Goal: Task Accomplishment & Management: Manage account settings

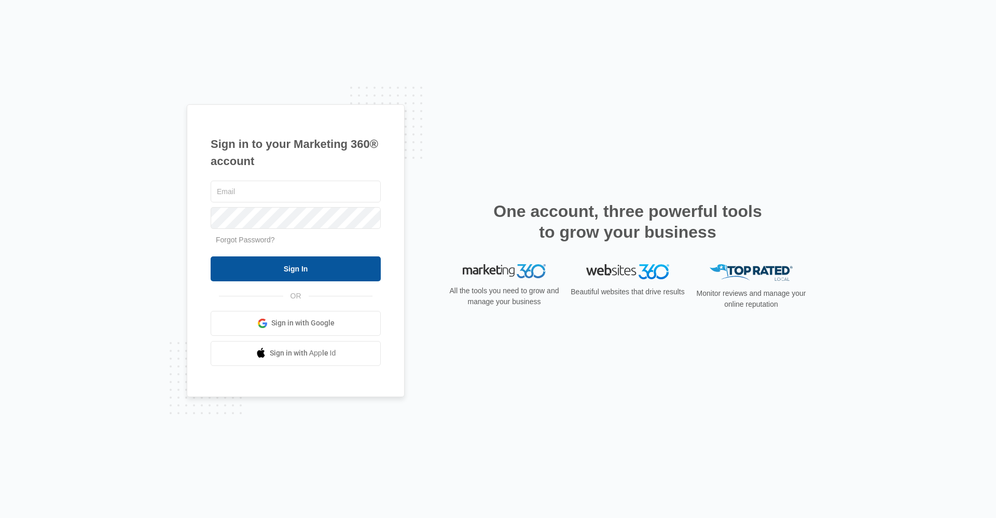
type input "[EMAIL_ADDRESS][DOMAIN_NAME]"
click at [351, 266] on input "Sign In" at bounding box center [296, 268] width 170 height 25
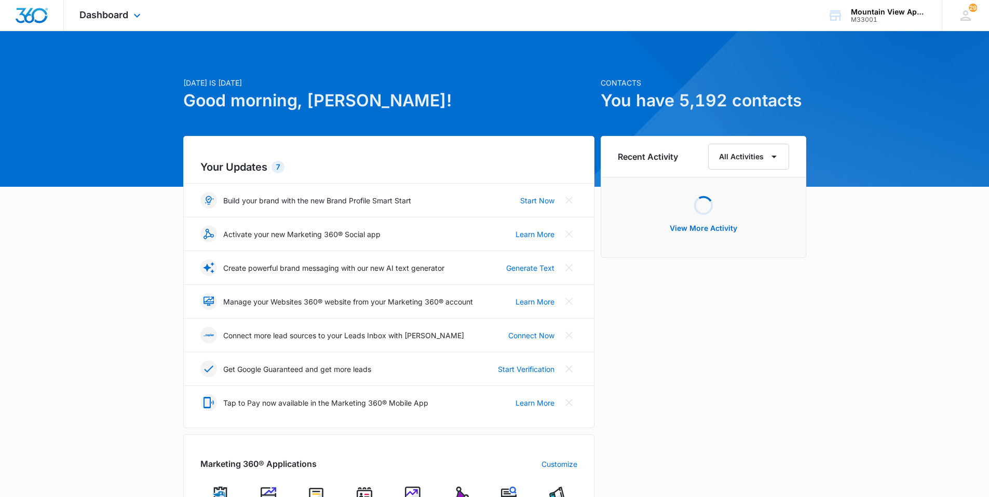
click at [122, 7] on div "Dashboard Apps Reputation Websites Forms CRM Email Social Content Ads Intellige…" at bounding box center [111, 15] width 95 height 31
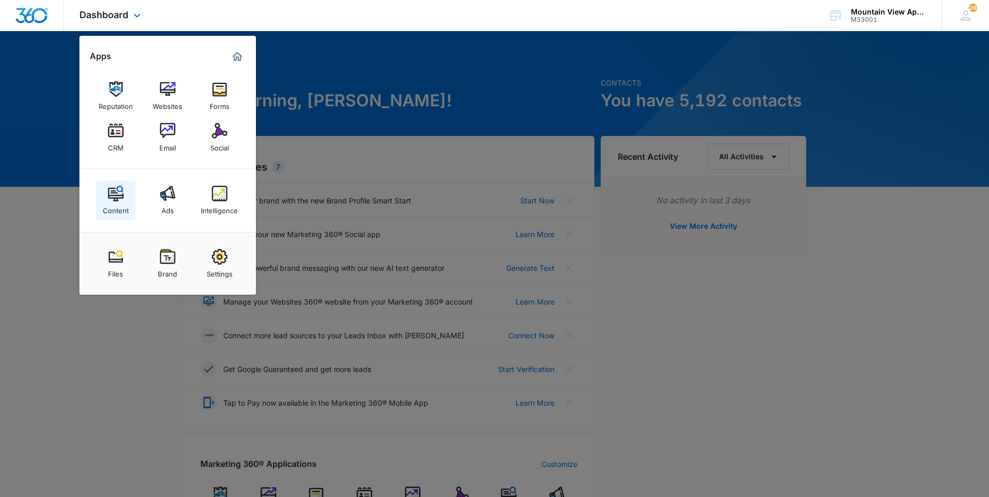
click at [119, 210] on div "Content" at bounding box center [116, 207] width 26 height 13
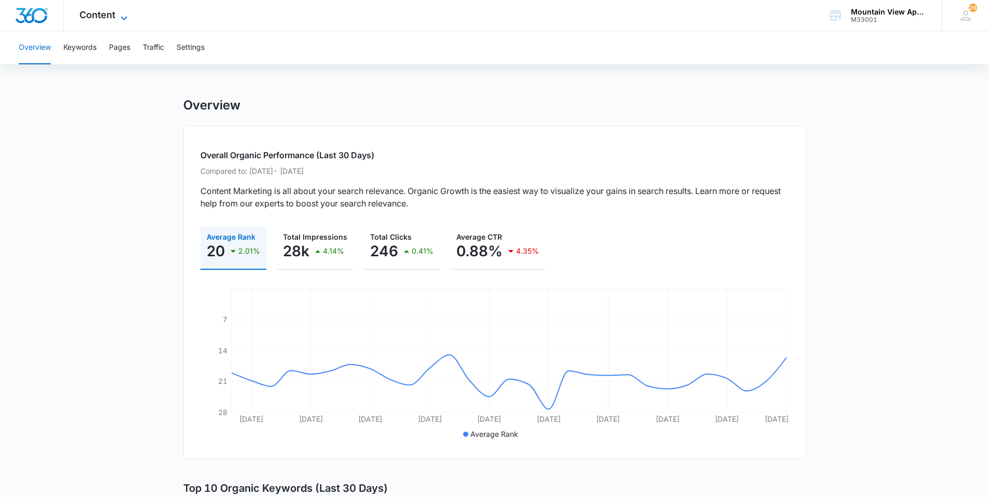
click at [127, 14] on icon at bounding box center [124, 18] width 12 height 12
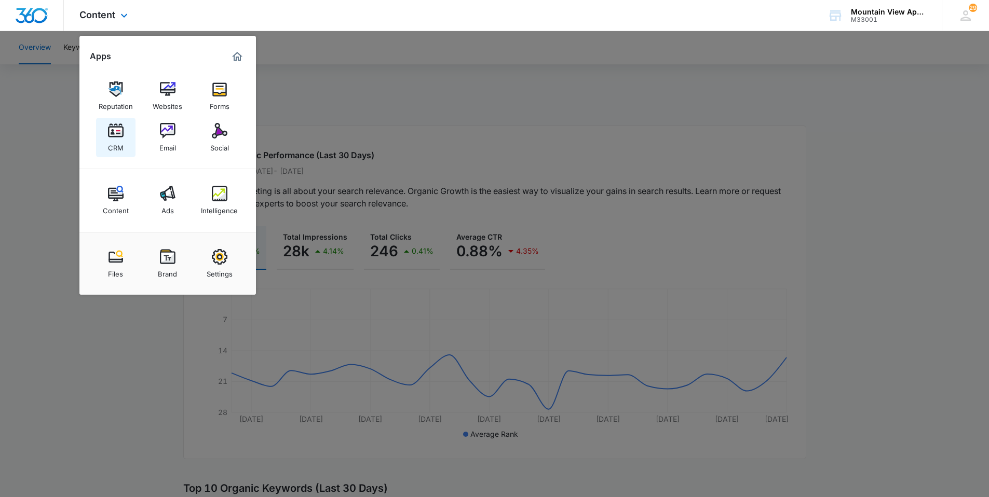
click at [120, 134] on img at bounding box center [116, 131] width 16 height 16
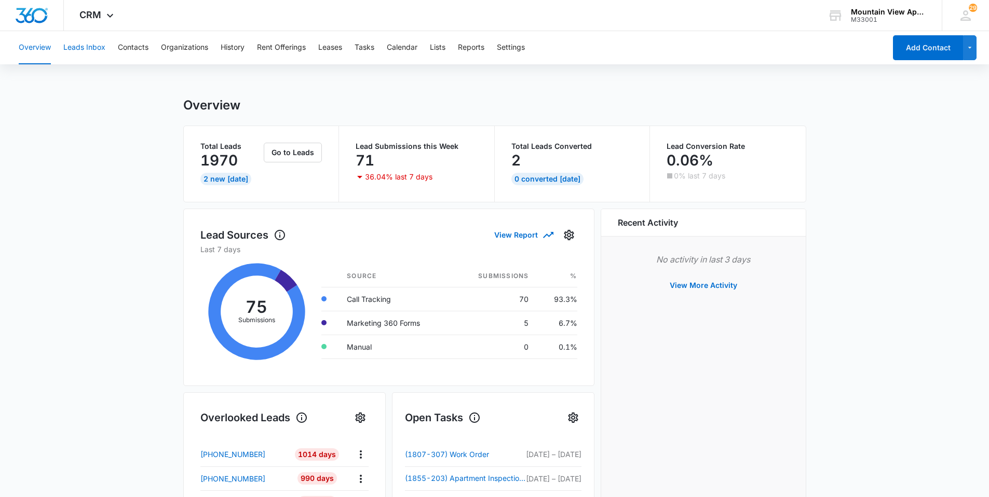
click at [94, 52] on button "Leads Inbox" at bounding box center [84, 47] width 42 height 33
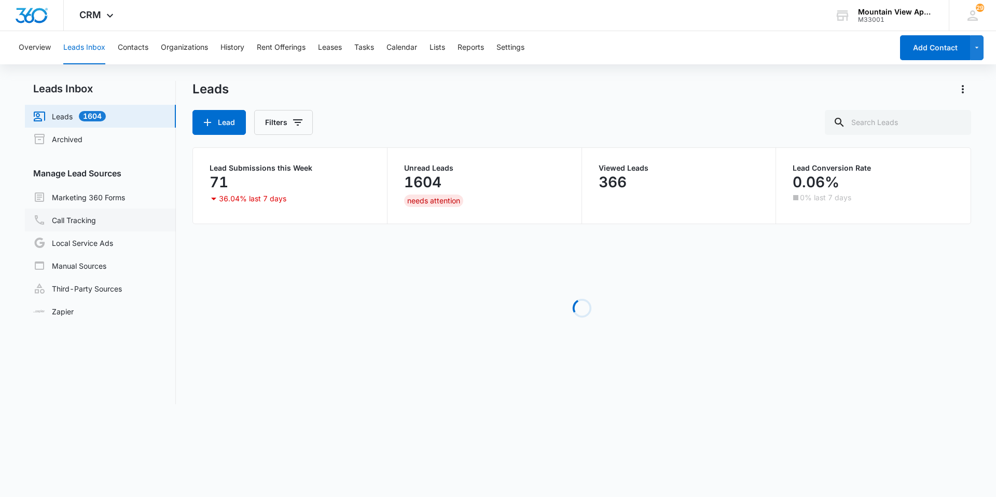
click at [96, 222] on link "Call Tracking" at bounding box center [64, 220] width 63 height 12
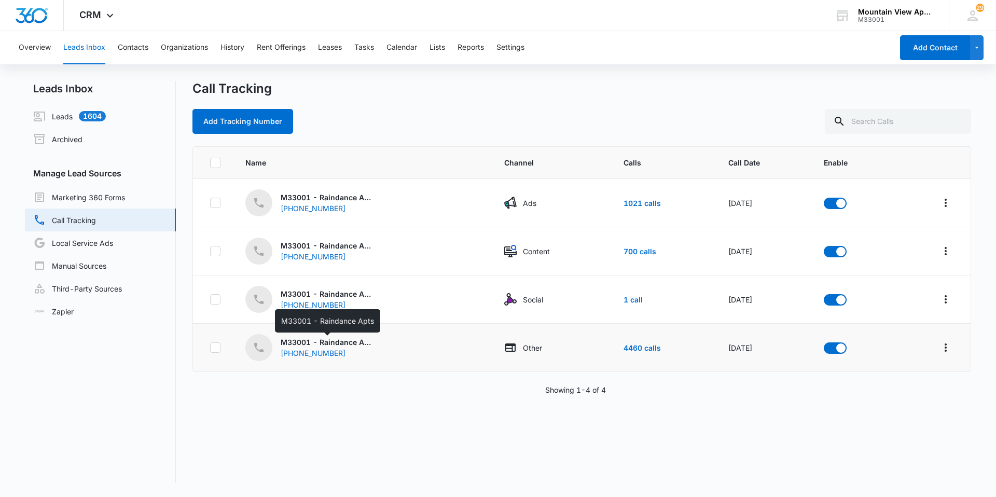
click at [365, 339] on p "M33001 - Raindance Apts" at bounding box center [327, 342] width 93 height 11
click at [399, 341] on div "M33001 - Raindance Apts [PHONE_NUMBER]" at bounding box center [362, 347] width 234 height 27
click at [268, 347] on span at bounding box center [258, 347] width 27 height 27
click at [291, 337] on p "M33001 - Raindance Apts" at bounding box center [327, 342] width 93 height 11
click at [124, 197] on link "Marketing 360 Forms" at bounding box center [79, 197] width 92 height 12
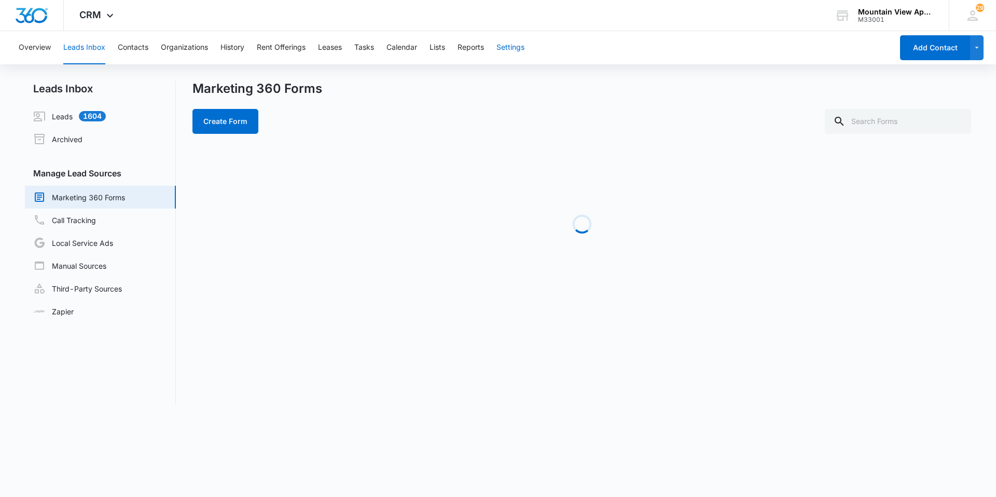
click at [525, 51] on button "Settings" at bounding box center [511, 47] width 28 height 33
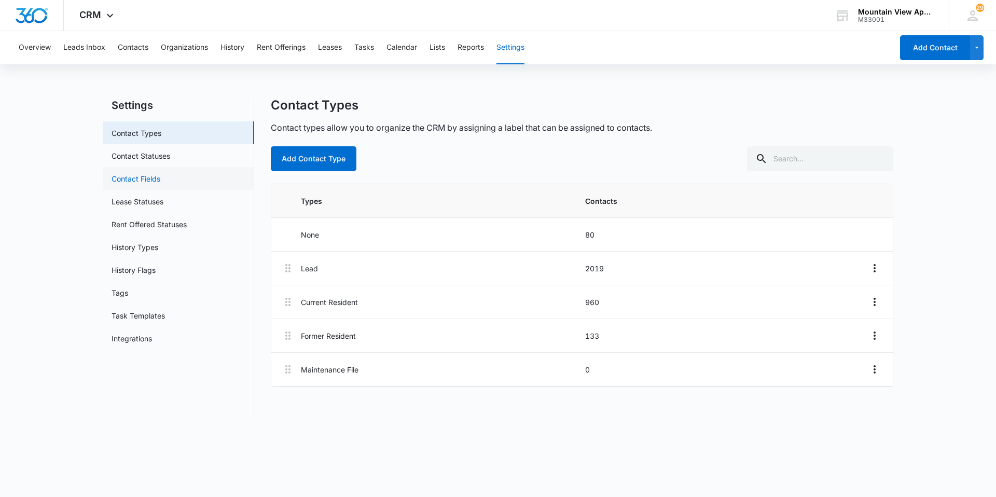
click at [132, 175] on link "Contact Fields" at bounding box center [136, 178] width 49 height 11
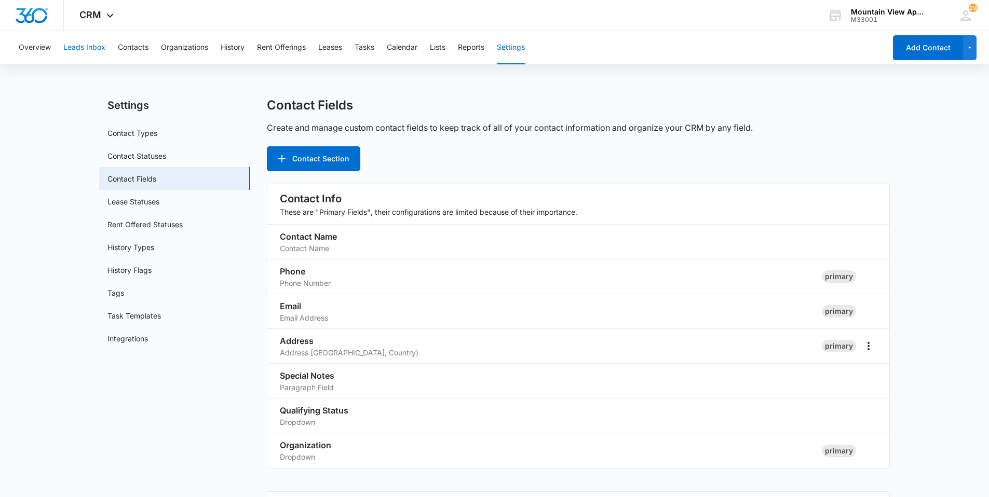
click at [91, 49] on button "Leads Inbox" at bounding box center [84, 47] width 42 height 33
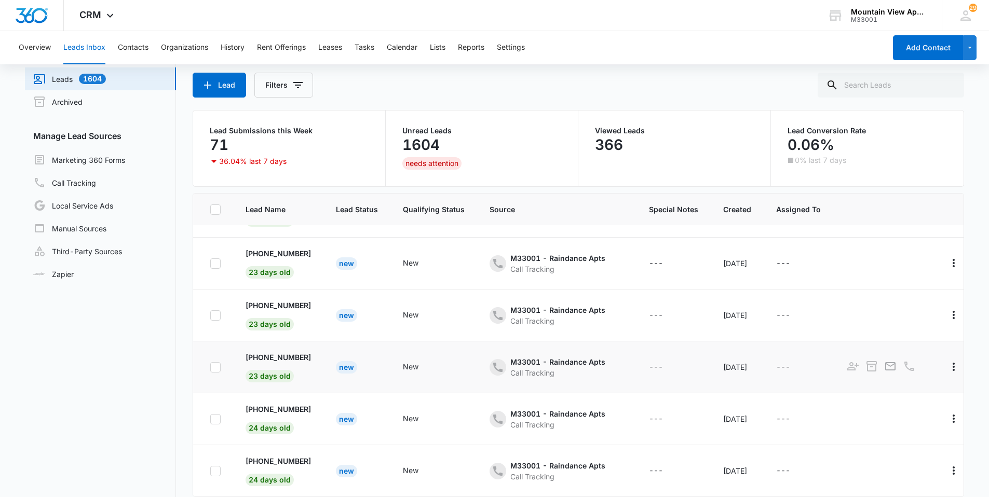
scroll to position [82, 0]
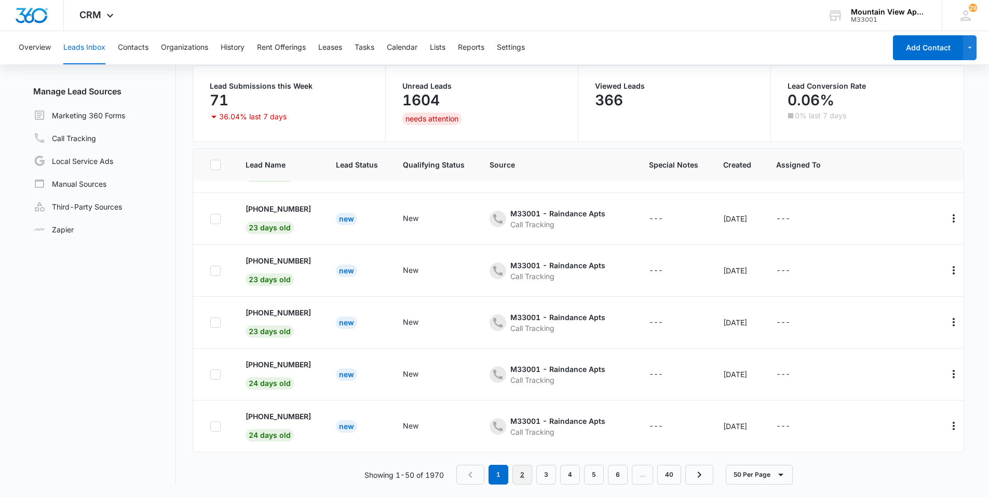
click at [527, 475] on link "2" at bounding box center [522, 475] width 20 height 20
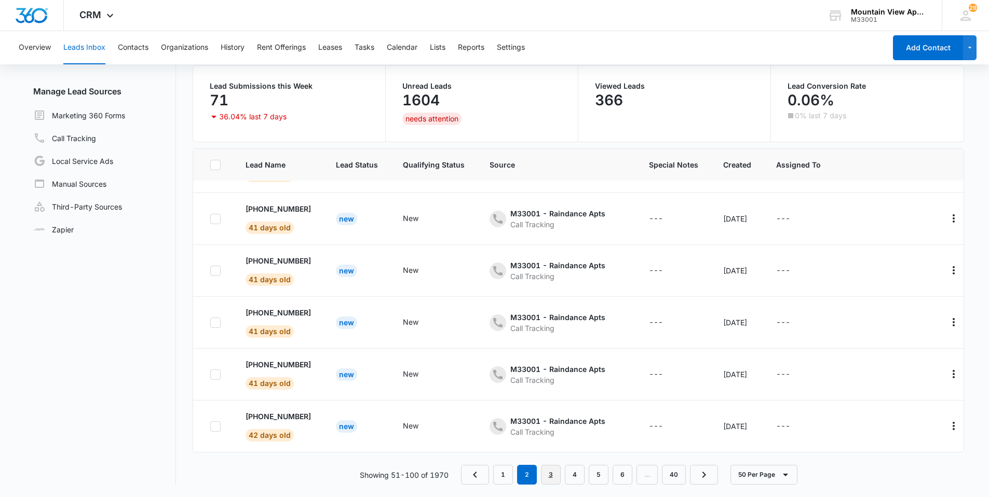
click at [548, 478] on link "3" at bounding box center [551, 475] width 20 height 20
click at [578, 473] on link "4" at bounding box center [577, 475] width 20 height 20
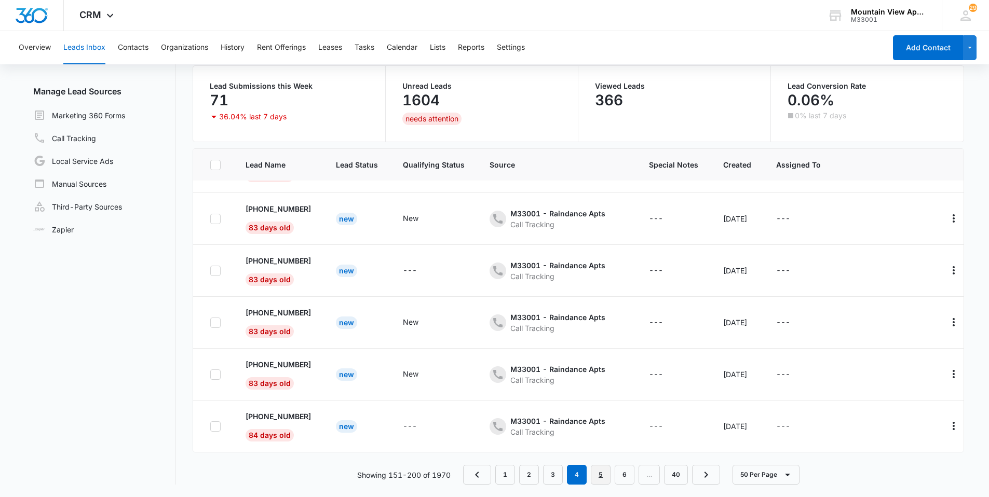
click at [605, 473] on link "5" at bounding box center [601, 475] width 20 height 20
click at [615, 475] on link "6" at bounding box center [614, 475] width 20 height 20
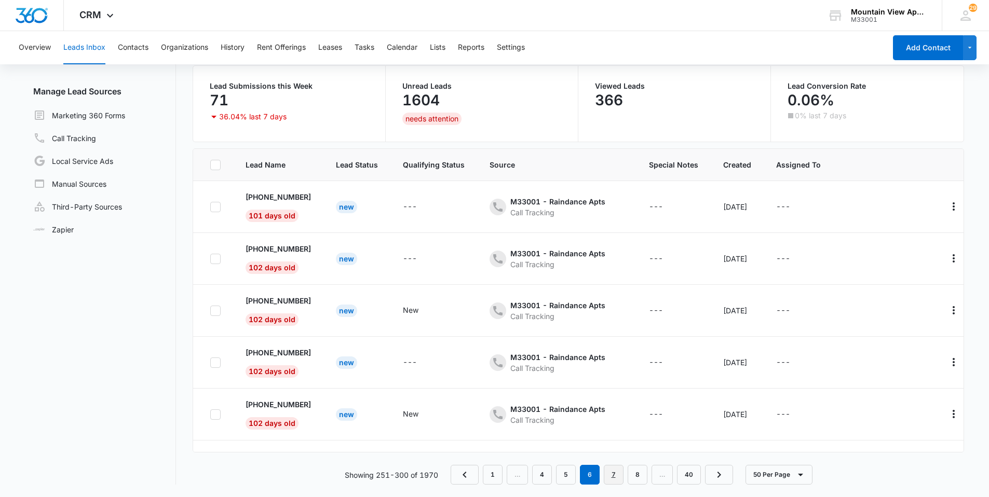
click at [616, 475] on link "7" at bounding box center [614, 475] width 20 height 20
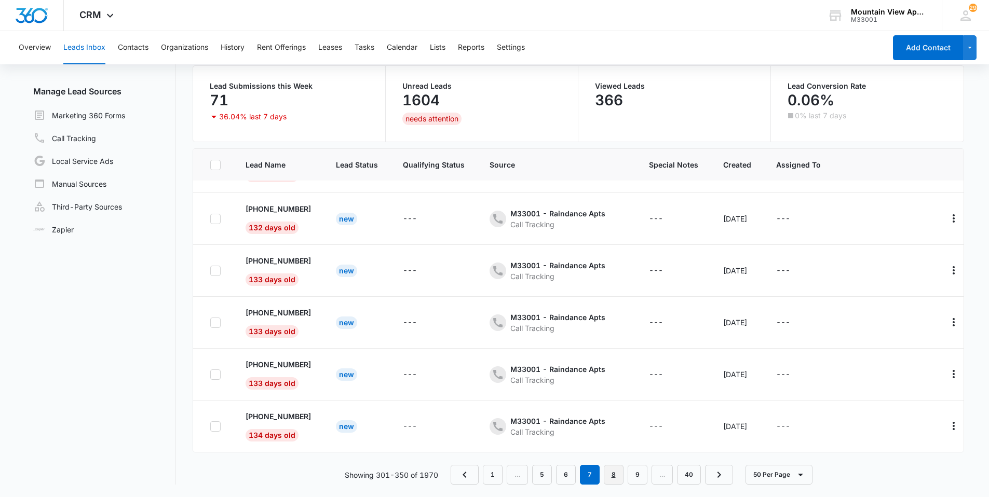
click at [618, 479] on link "8" at bounding box center [614, 475] width 20 height 20
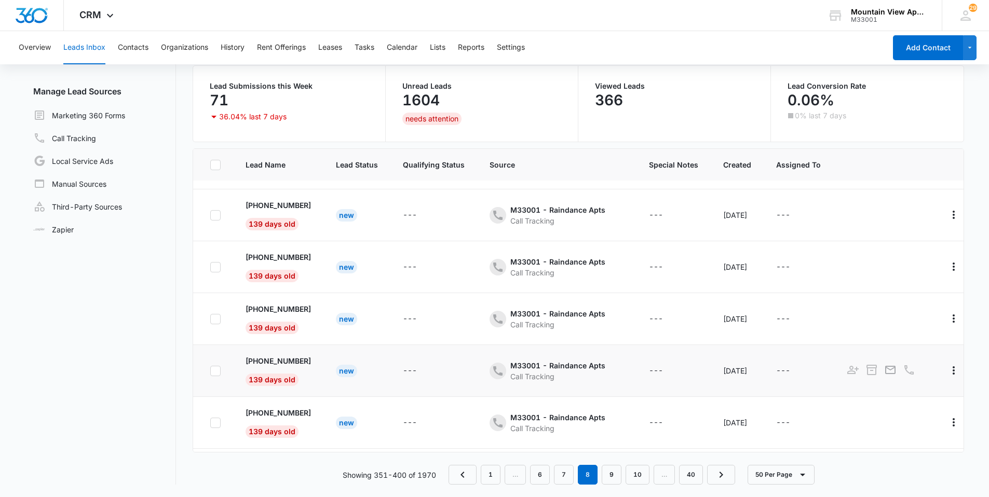
scroll to position [930, 0]
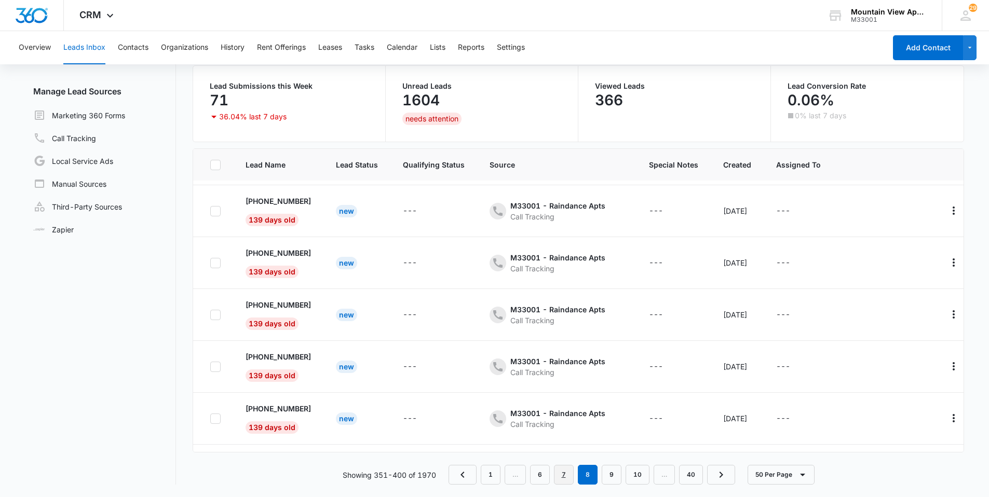
click at [565, 471] on link "7" at bounding box center [564, 475] width 20 height 20
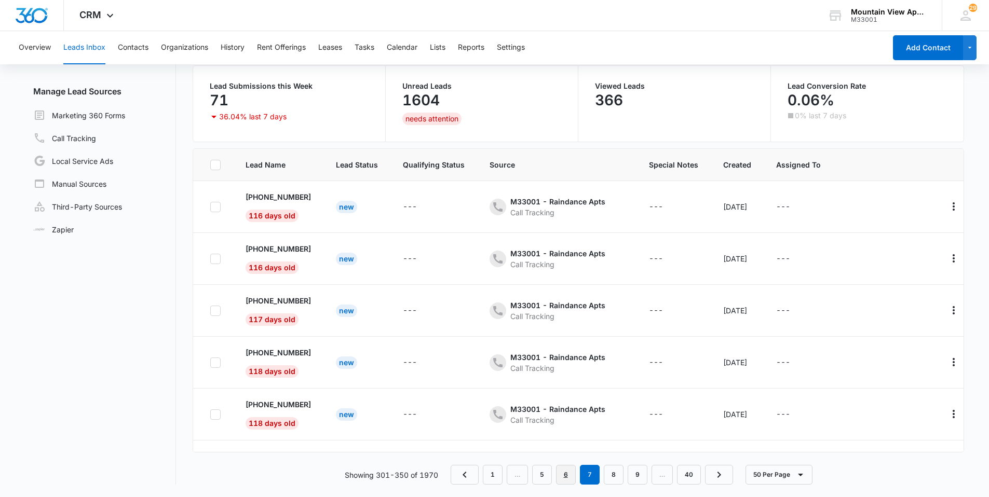
click at [571, 470] on link "6" at bounding box center [566, 475] width 20 height 20
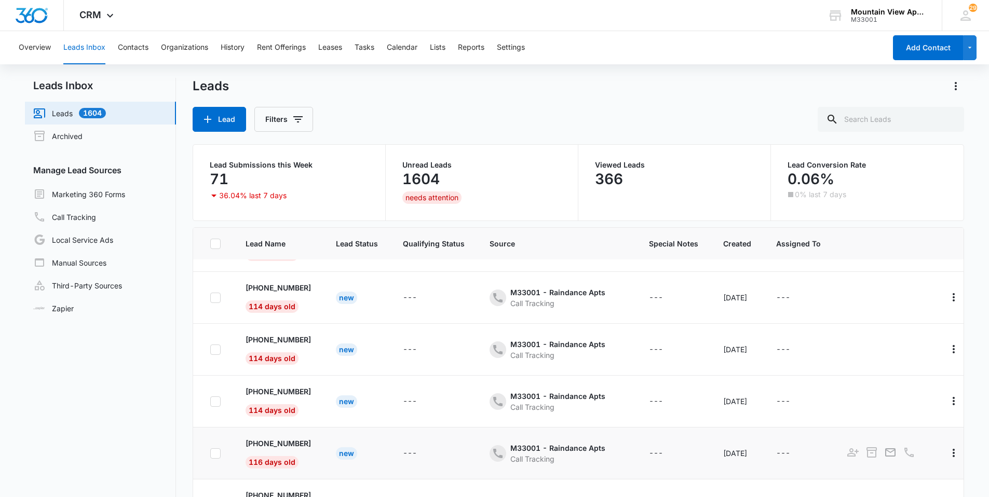
scroll to position [82, 0]
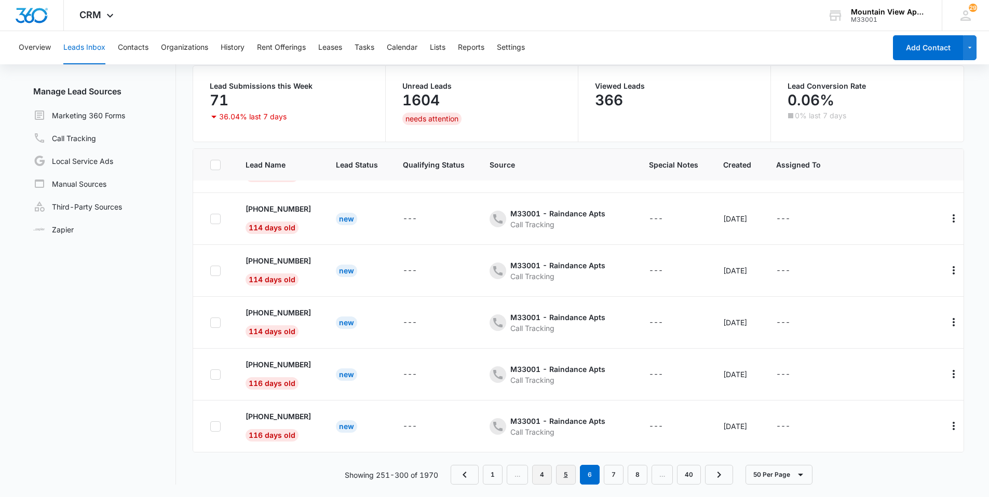
click at [565, 475] on link "5" at bounding box center [566, 475] width 20 height 20
click at [568, 482] on link "4" at bounding box center [566, 475] width 20 height 20
click at [558, 470] on link "3" at bounding box center [553, 475] width 20 height 20
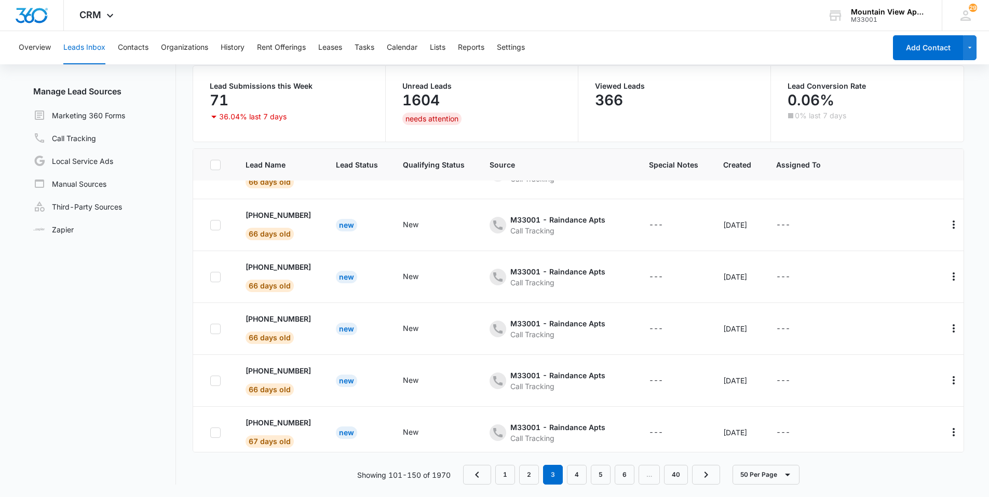
scroll to position [2331, 0]
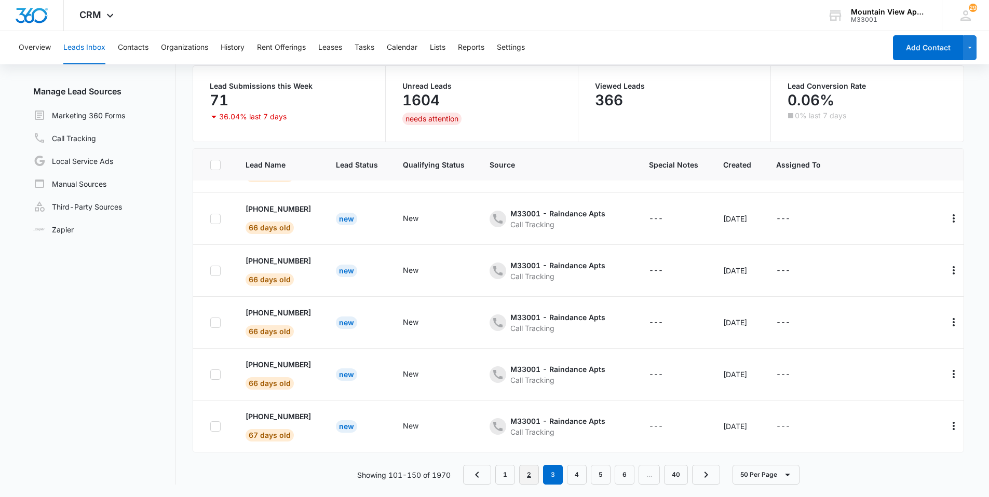
click at [537, 472] on link "2" at bounding box center [529, 475] width 20 height 20
click at [503, 466] on link "1" at bounding box center [503, 475] width 20 height 20
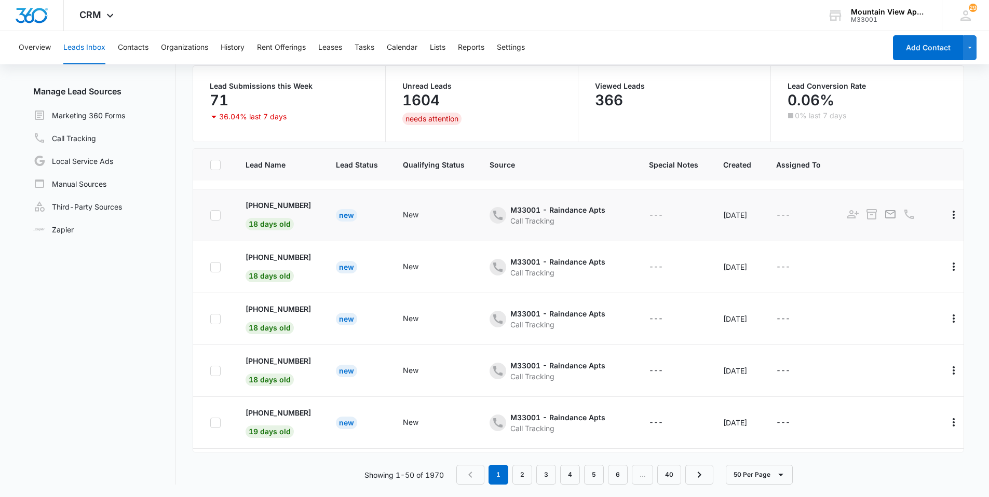
scroll to position [1501, 0]
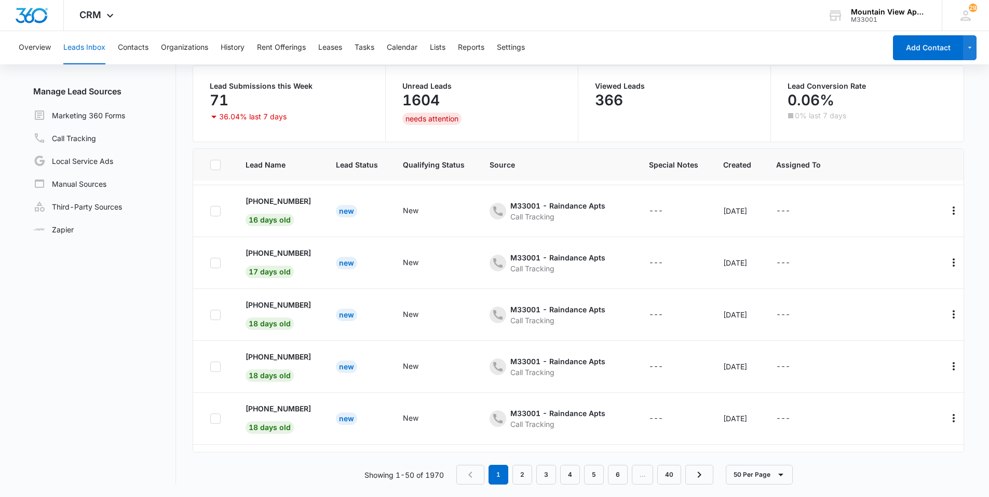
click at [968, 327] on main "Leads Inbox Leads 1604 Archived Manage Lead Sources Marketing 360 Forms Call Tr…" at bounding box center [494, 248] width 989 height 498
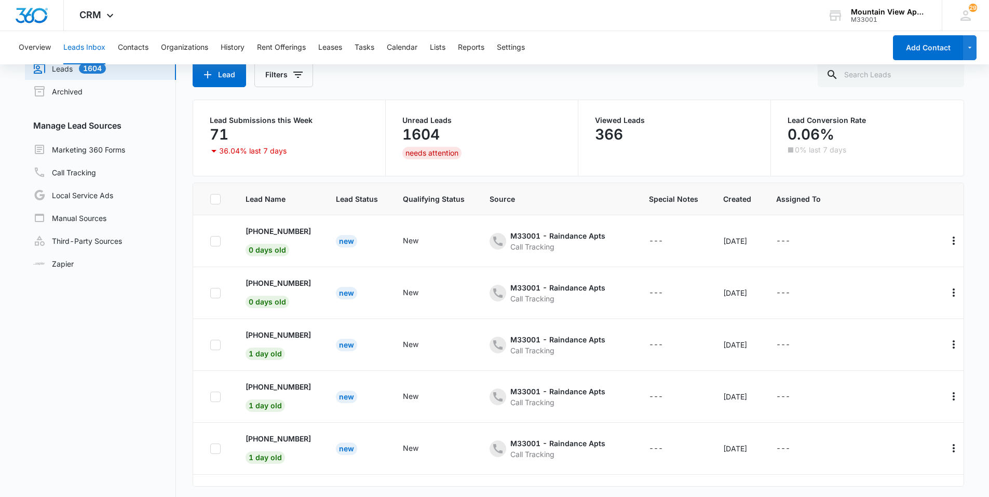
scroll to position [0, 0]
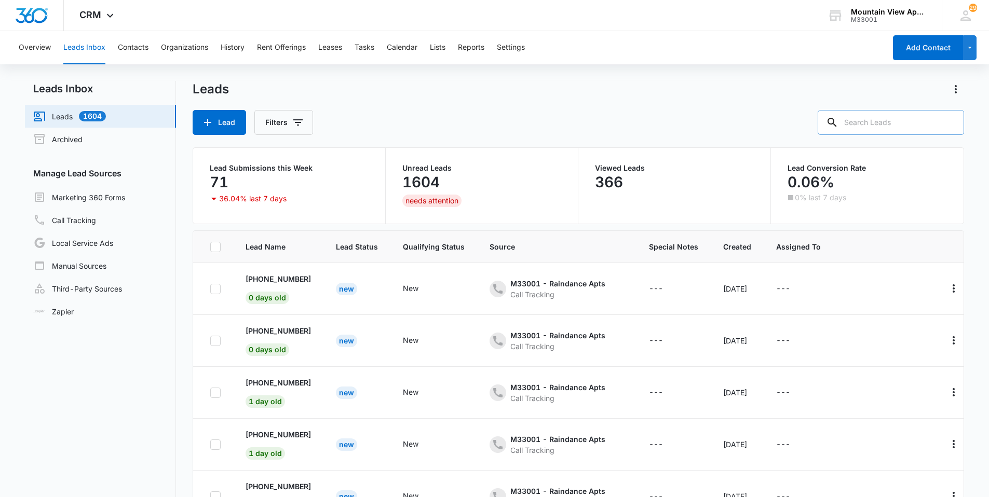
click at [858, 122] on input "text" at bounding box center [890, 122] width 146 height 25
type input "[PHONE_NUMBER]"
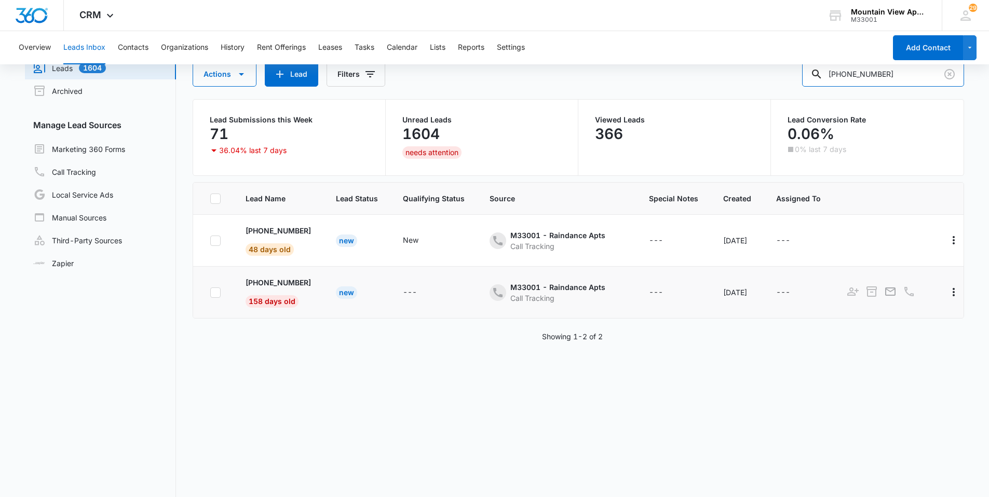
scroll to position [30, 0]
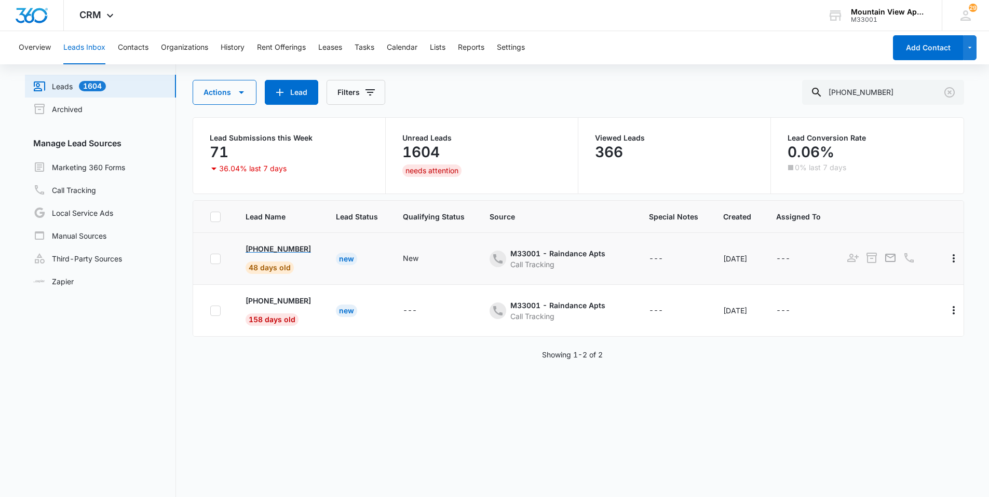
click at [290, 248] on p "[PHONE_NUMBER]" at bounding box center [277, 248] width 65 height 11
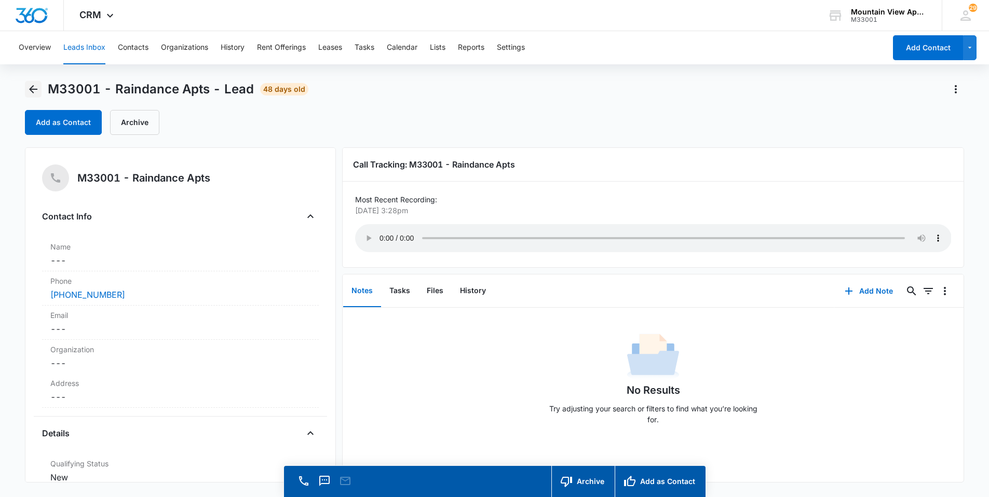
click at [35, 94] on icon "Back" at bounding box center [33, 89] width 12 height 12
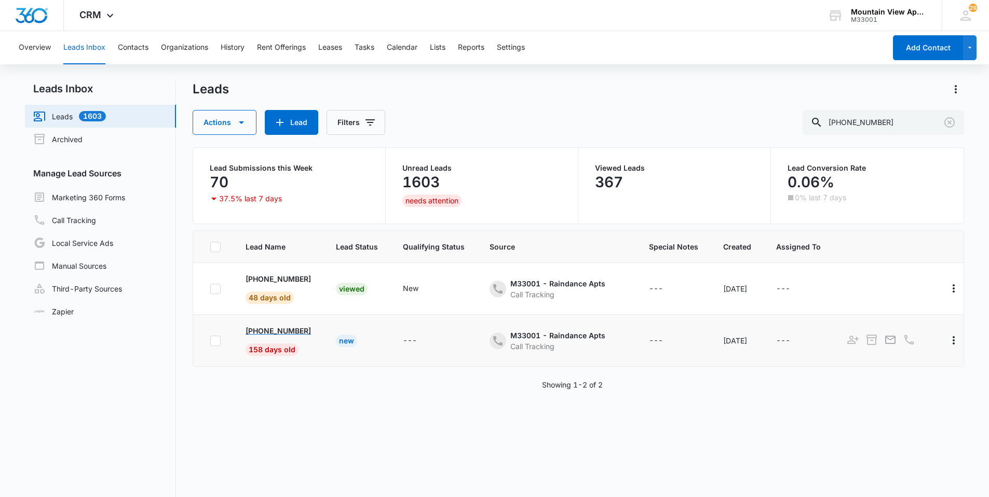
click at [280, 330] on p "[PHONE_NUMBER]" at bounding box center [277, 330] width 65 height 11
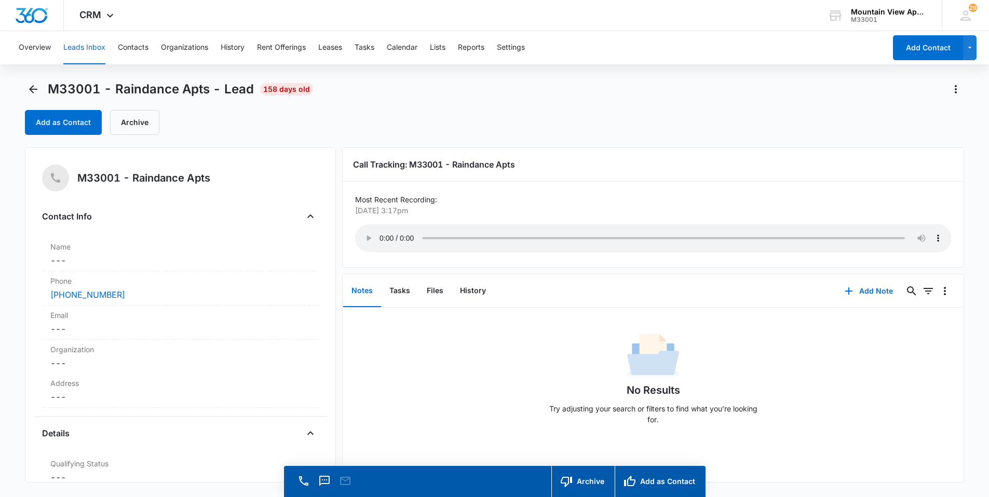
click at [728, 113] on div "Add as Contact Archive" at bounding box center [494, 122] width 939 height 25
click at [31, 91] on icon "Back" at bounding box center [33, 89] width 8 height 8
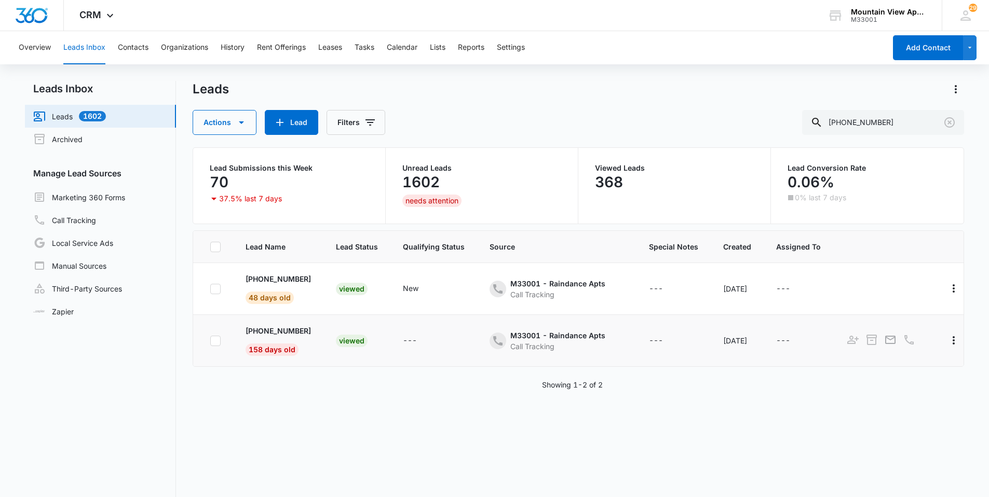
click at [220, 340] on div at bounding box center [215, 341] width 10 height 10
click at [210, 340] on input "checkbox" at bounding box center [210, 340] width 1 height 1
click at [221, 340] on td at bounding box center [213, 341] width 40 height 52
click at [208, 341] on td at bounding box center [213, 341] width 40 height 52
click at [216, 346] on div at bounding box center [215, 341] width 10 height 10
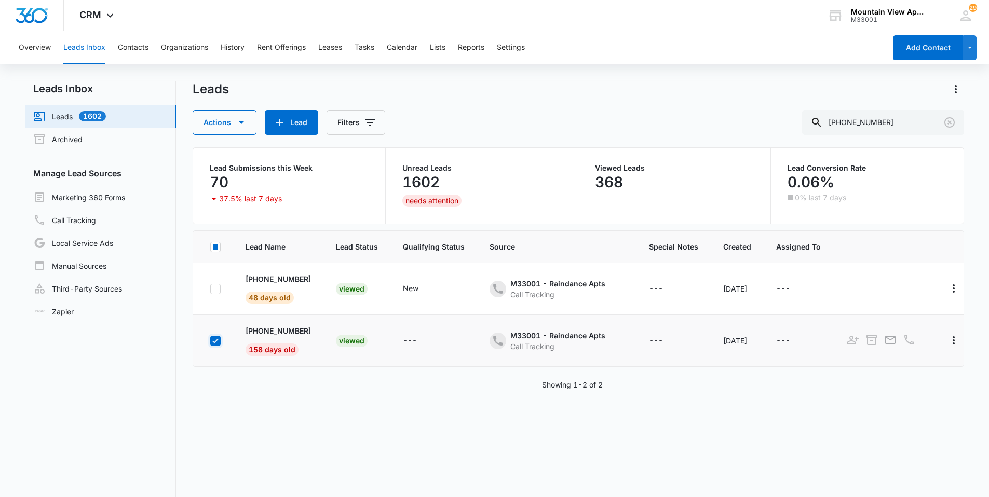
click at [210, 341] on input "checkbox" at bounding box center [210, 340] width 1 height 1
checkbox input "false"
click at [230, 123] on button "Actions" at bounding box center [225, 122] width 64 height 25
click at [461, 103] on div "Leads Actions Add as Contact Archive Export Delete Manage by Filters Lead Filte…" at bounding box center [579, 108] width 772 height 54
click at [373, 125] on icon "Filters" at bounding box center [370, 122] width 12 height 12
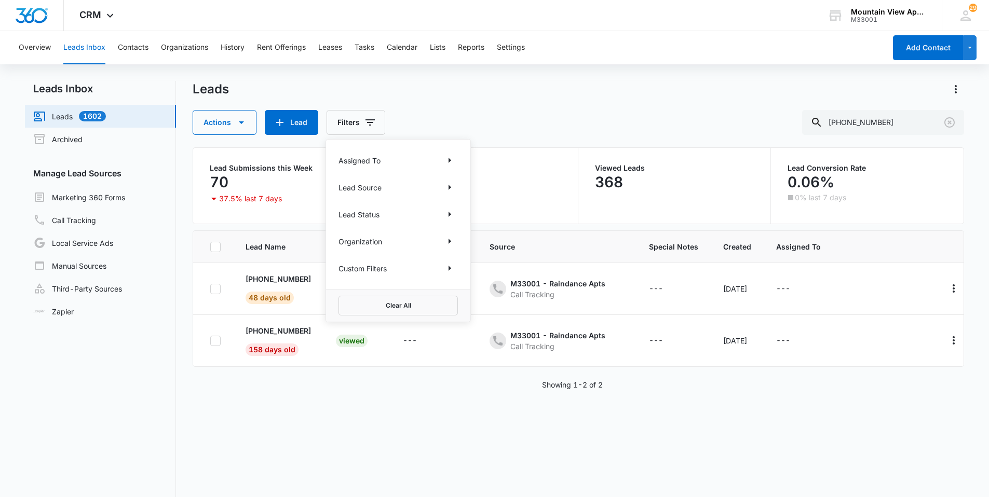
click at [484, 103] on div "Leads Actions Lead Filters Assigned To Lead Source Lead Status Organization Cus…" at bounding box center [579, 108] width 772 height 54
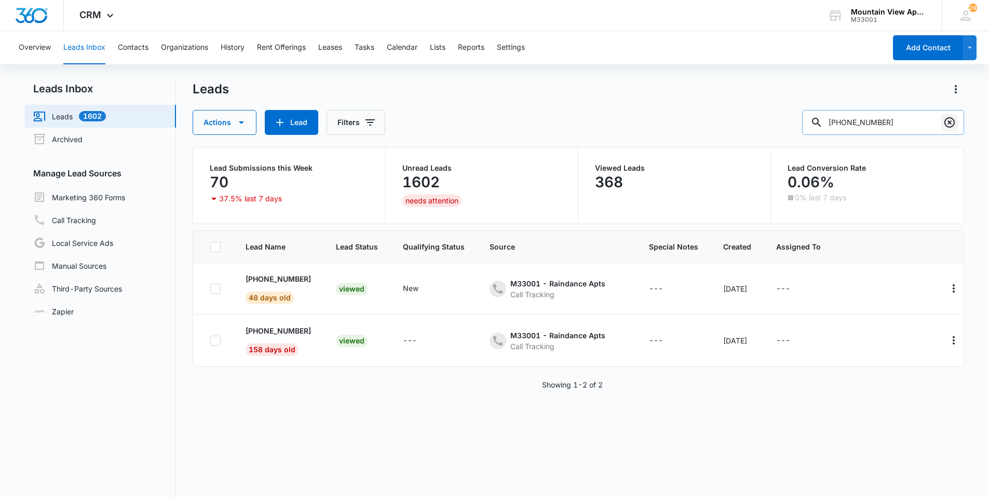
click at [954, 122] on icon "Clear" at bounding box center [949, 122] width 10 height 10
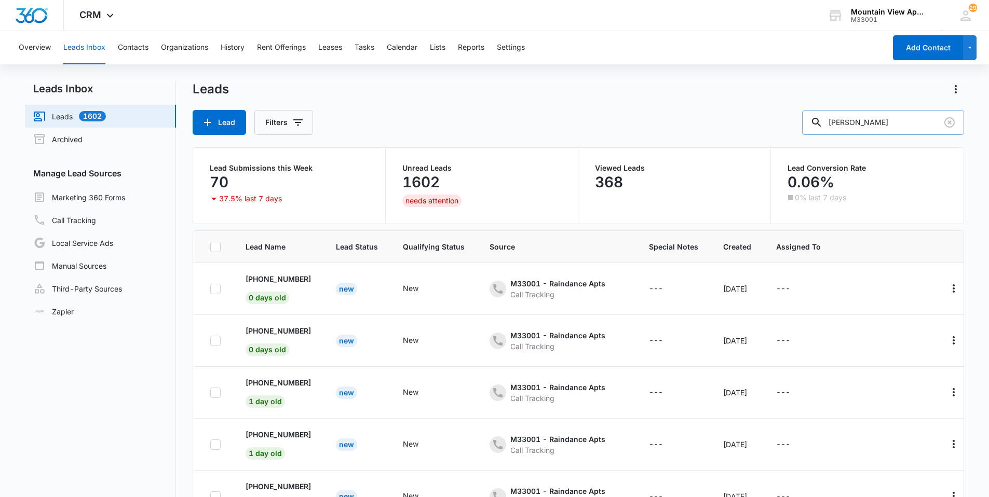
type input "[PERSON_NAME]"
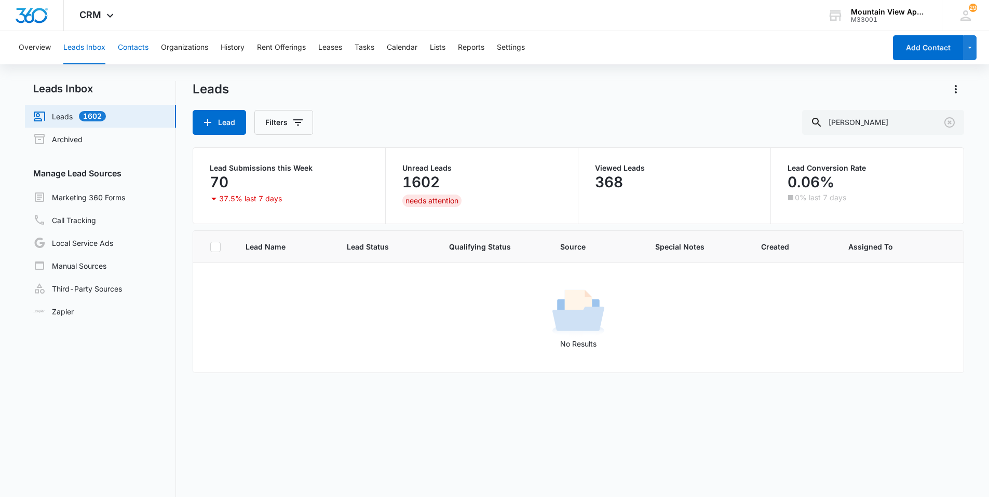
click at [141, 46] on button "Contacts" at bounding box center [133, 47] width 31 height 33
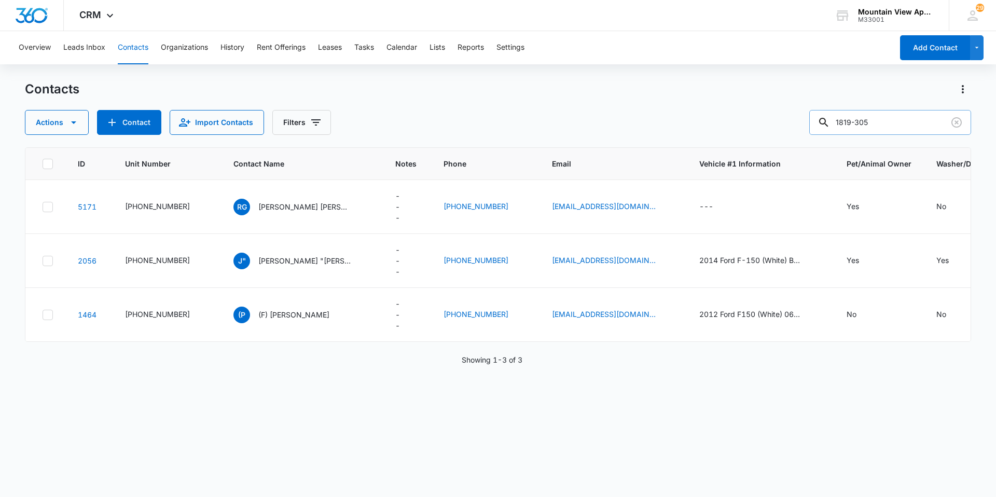
click at [901, 125] on input "1819-305" at bounding box center [891, 122] width 162 height 25
type input "1"
type input "[PERSON_NAME]"
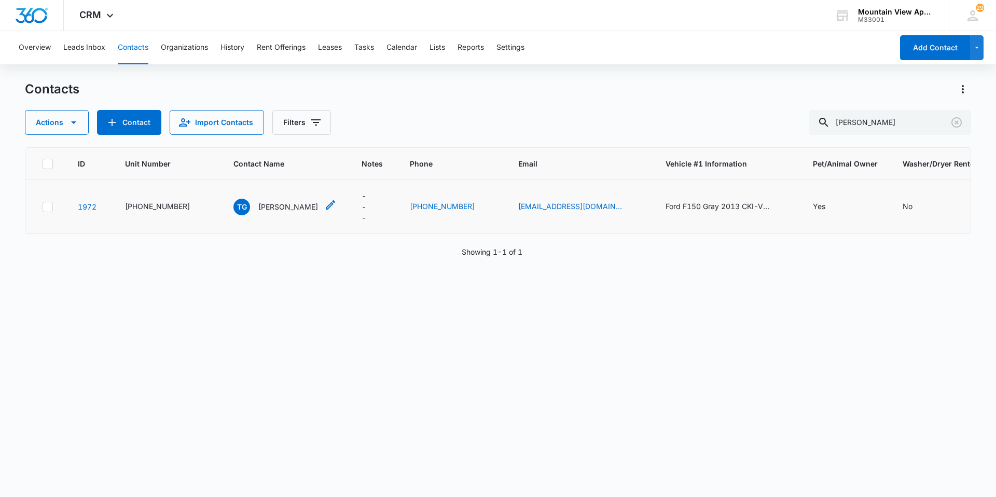
click at [289, 205] on p "[PERSON_NAME]" at bounding box center [288, 206] width 60 height 11
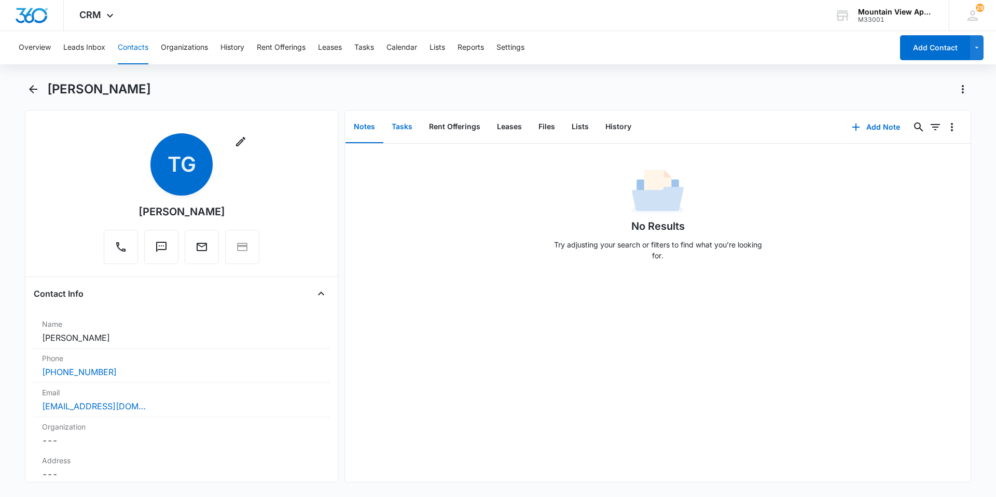
click at [405, 127] on button "Tasks" at bounding box center [401, 127] width 37 height 32
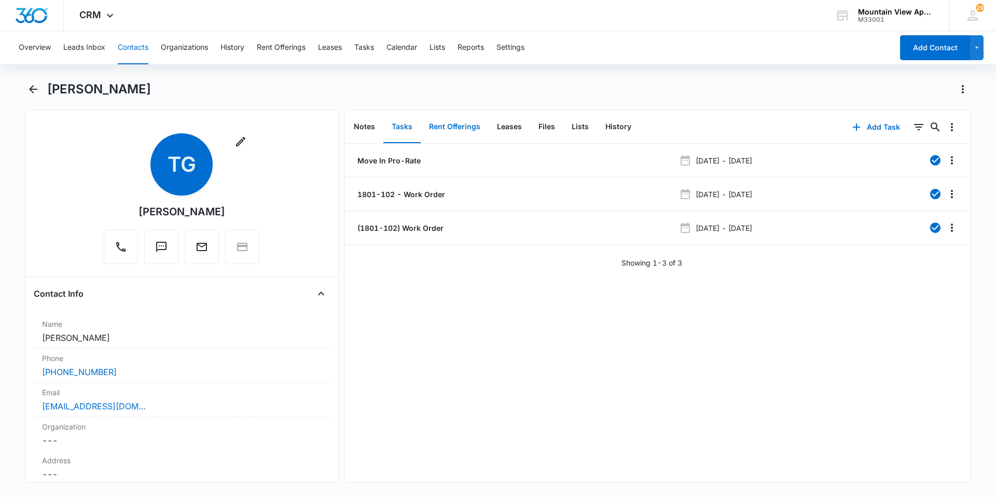
click at [451, 128] on button "Rent Offerings" at bounding box center [455, 127] width 68 height 32
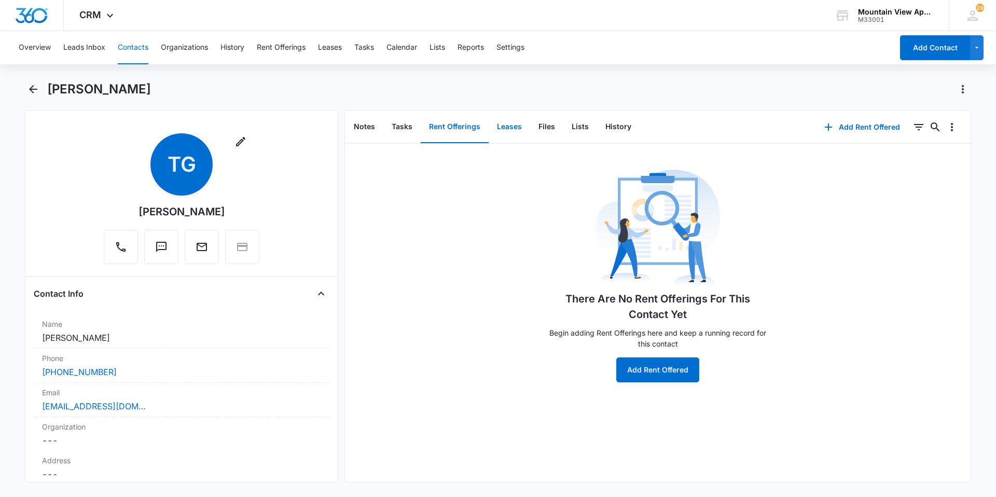
click at [509, 123] on button "Leases" at bounding box center [510, 127] width 42 height 32
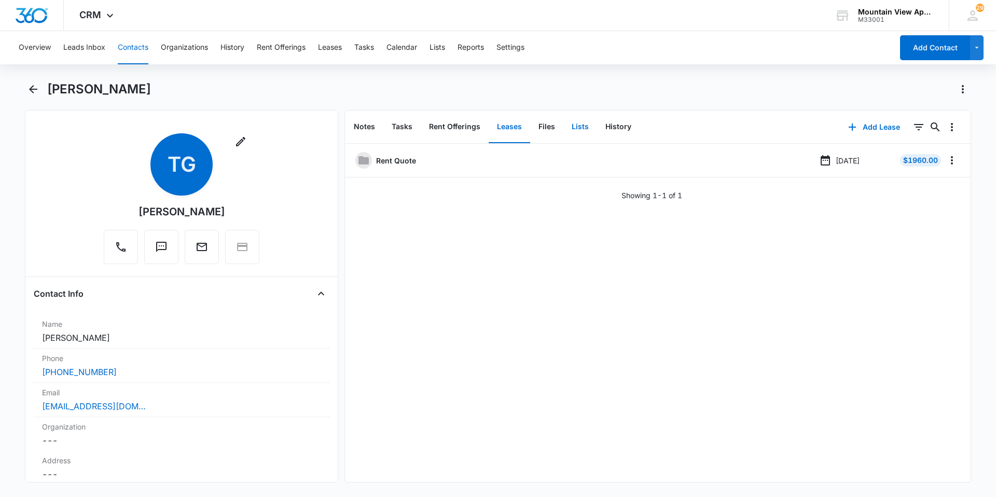
click at [578, 125] on button "Lists" at bounding box center [581, 127] width 34 height 32
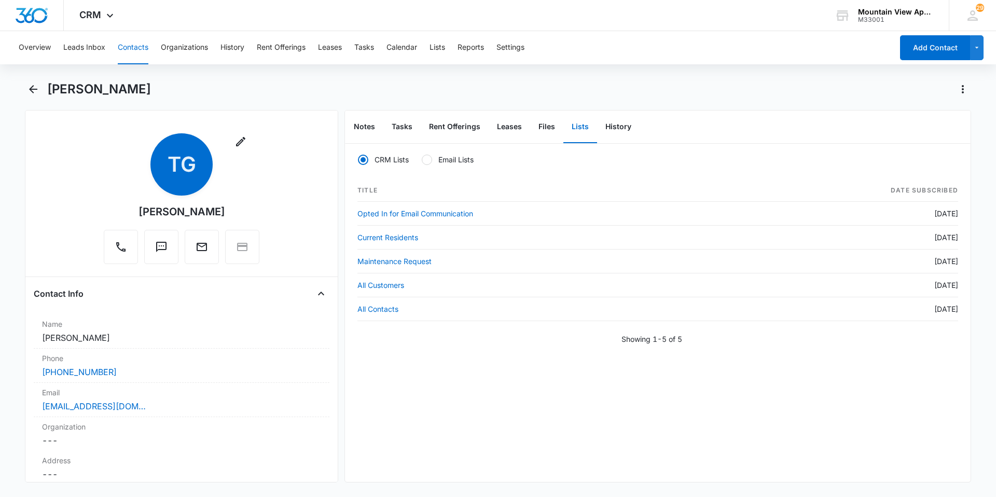
click at [429, 160] on div at bounding box center [427, 160] width 10 height 10
click at [422, 160] on input "Email Lists" at bounding box center [421, 159] width 1 height 1
radio input "false"
radio input "true"
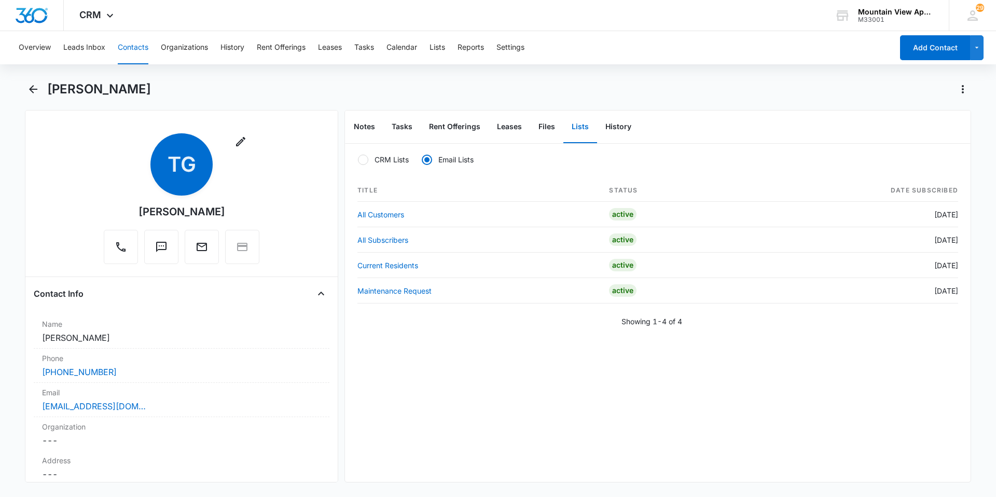
click at [364, 160] on div at bounding box center [363, 160] width 10 height 10
click at [358, 160] on input "CRM Lists" at bounding box center [358, 159] width 1 height 1
radio input "true"
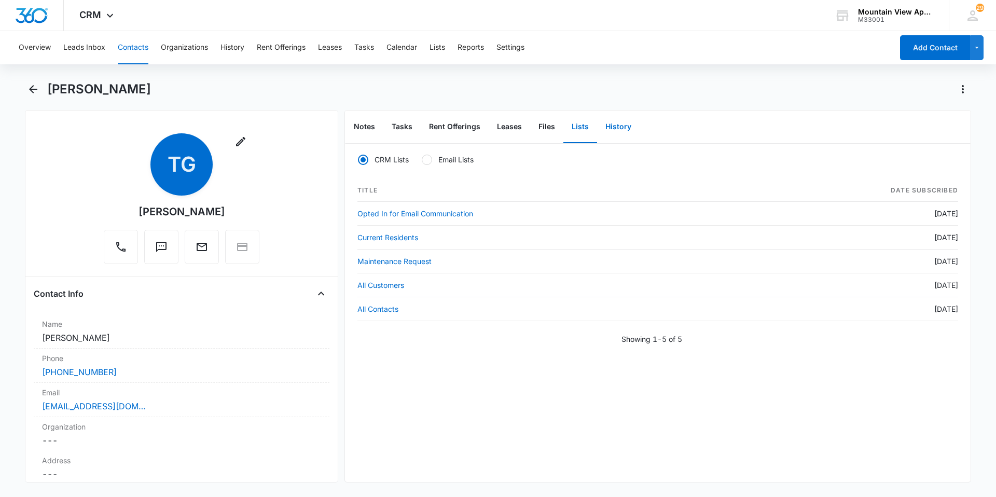
click at [618, 127] on button "History" at bounding box center [618, 127] width 43 height 32
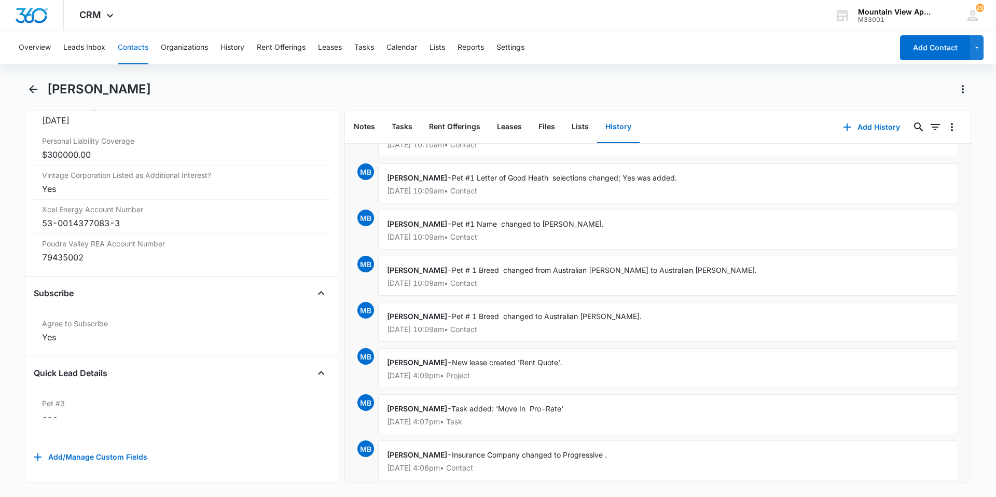
scroll to position [455, 0]
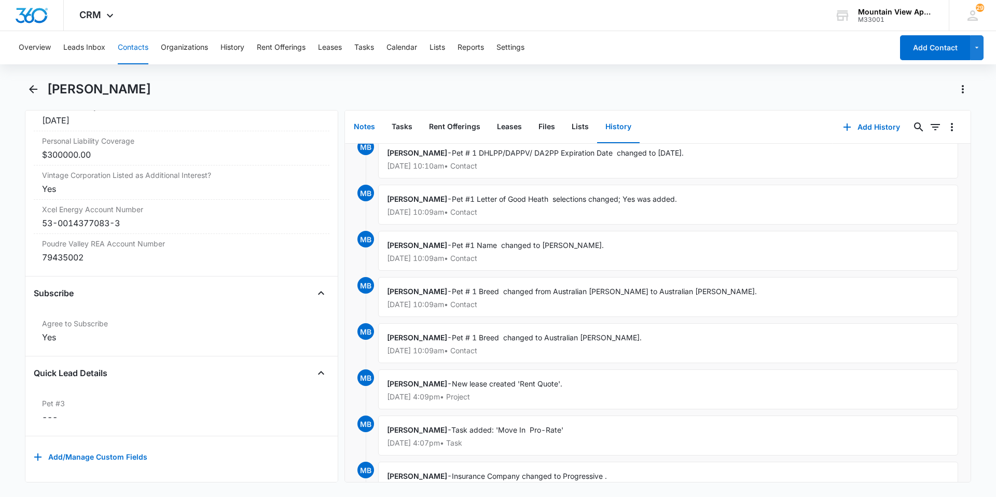
click at [376, 132] on button "Notes" at bounding box center [365, 127] width 38 height 32
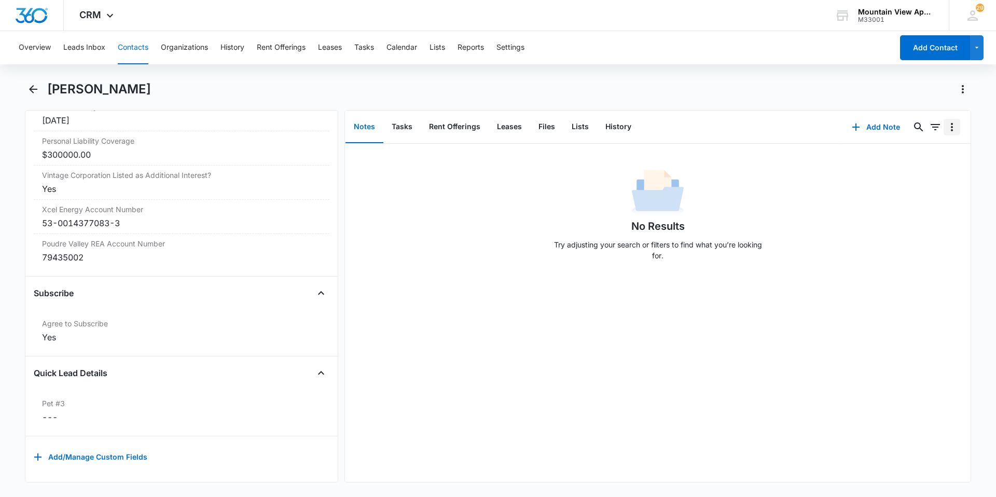
click at [946, 130] on icon "Overflow Menu" at bounding box center [952, 127] width 12 height 12
click at [933, 129] on icon "Filters" at bounding box center [935, 127] width 12 height 12
click at [749, 181] on div "No Results Try adjusting your search or filters to find what you’re looking for." at bounding box center [658, 218] width 218 height 103
click at [111, 19] on icon at bounding box center [110, 18] width 12 height 12
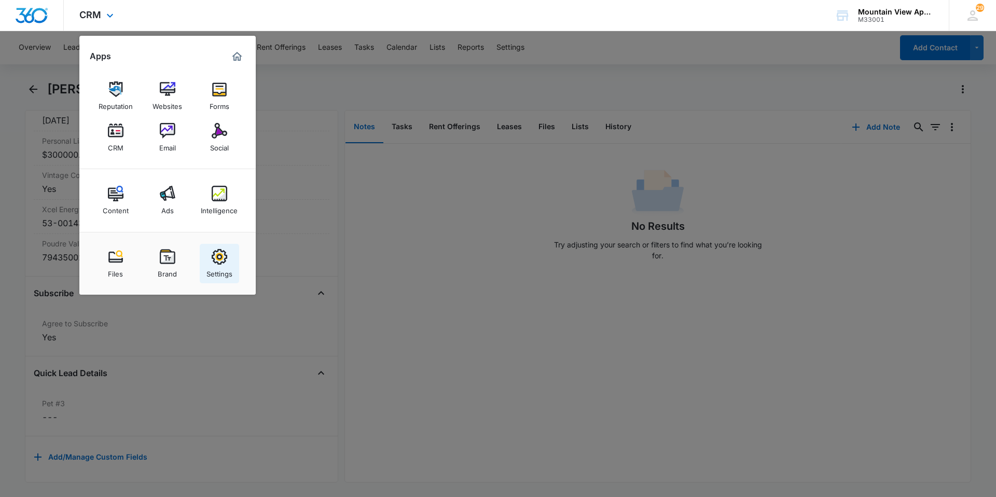
click at [224, 271] on div "Settings" at bounding box center [220, 271] width 26 height 13
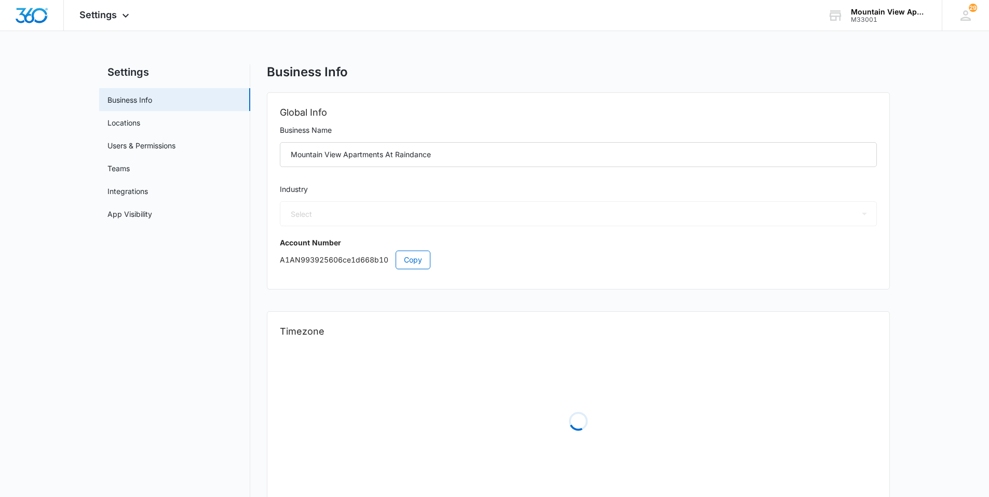
select select "35"
select select "US"
select select "America/[GEOGRAPHIC_DATA]"
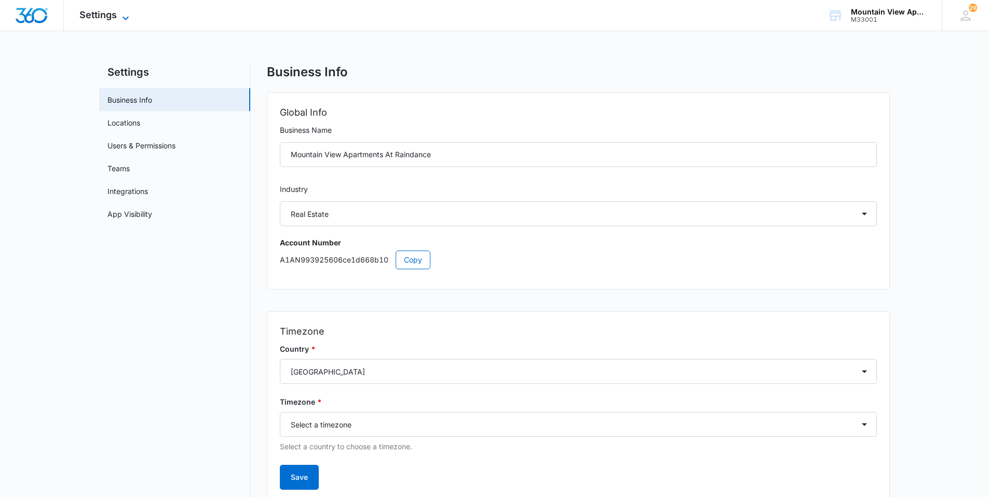
click at [99, 20] on span "Settings" at bounding box center [97, 14] width 37 height 11
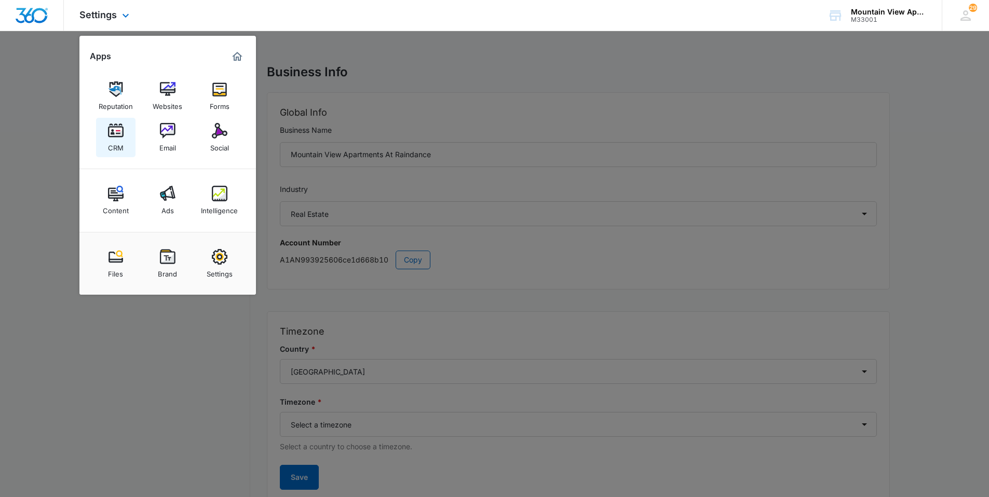
click at [112, 143] on div "CRM" at bounding box center [116, 145] width 16 height 13
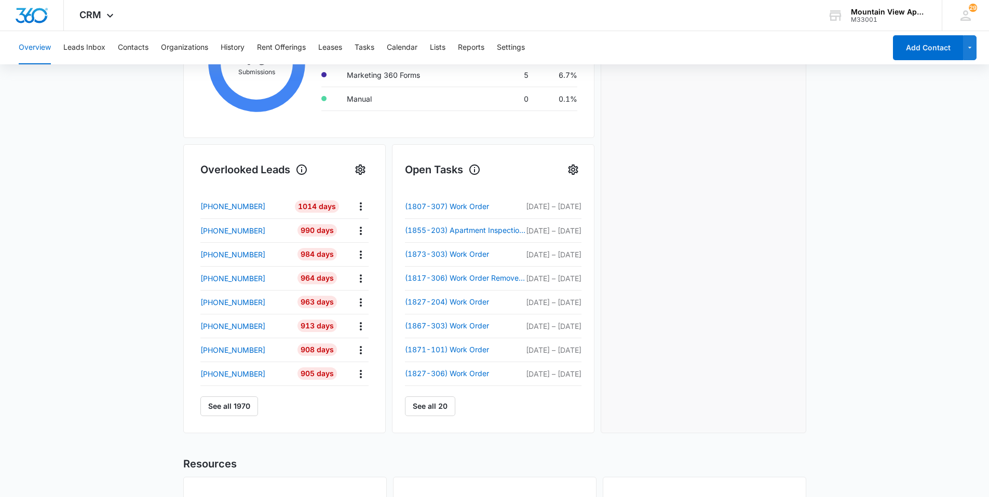
scroll to position [294, 0]
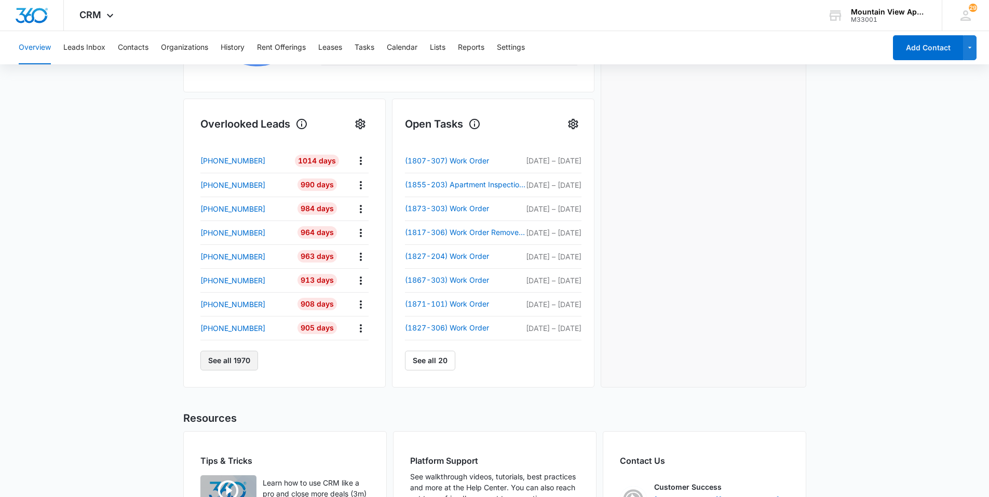
click at [244, 363] on button "See all 1970" at bounding box center [229, 361] width 58 height 20
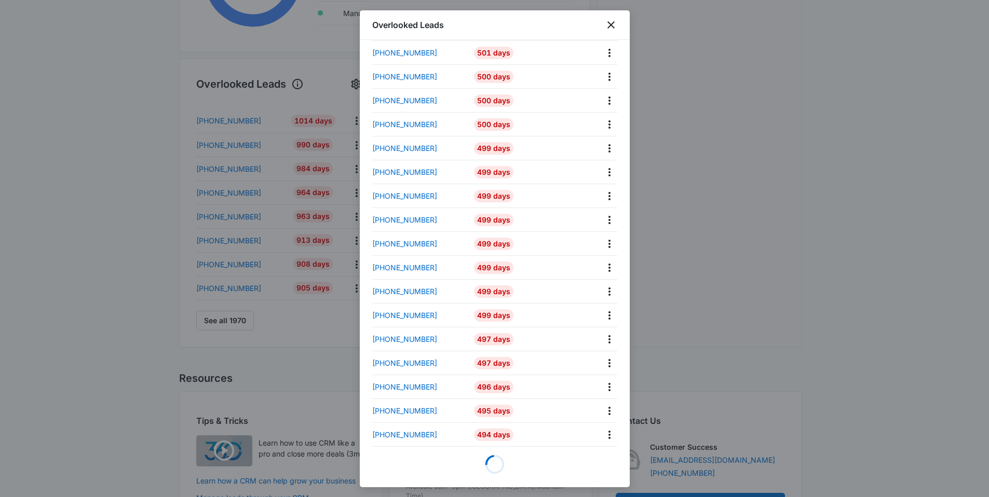
scroll to position [398, 0]
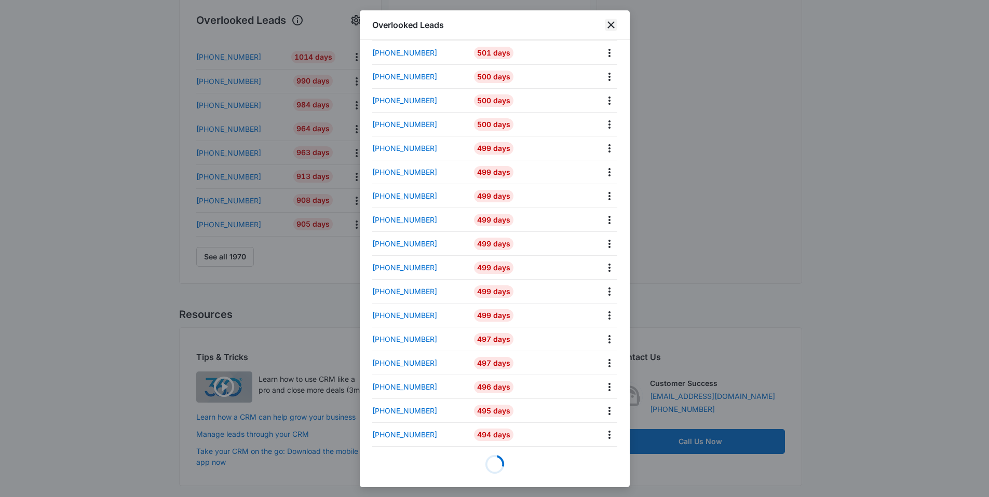
click at [611, 23] on icon "close" at bounding box center [611, 25] width 12 height 12
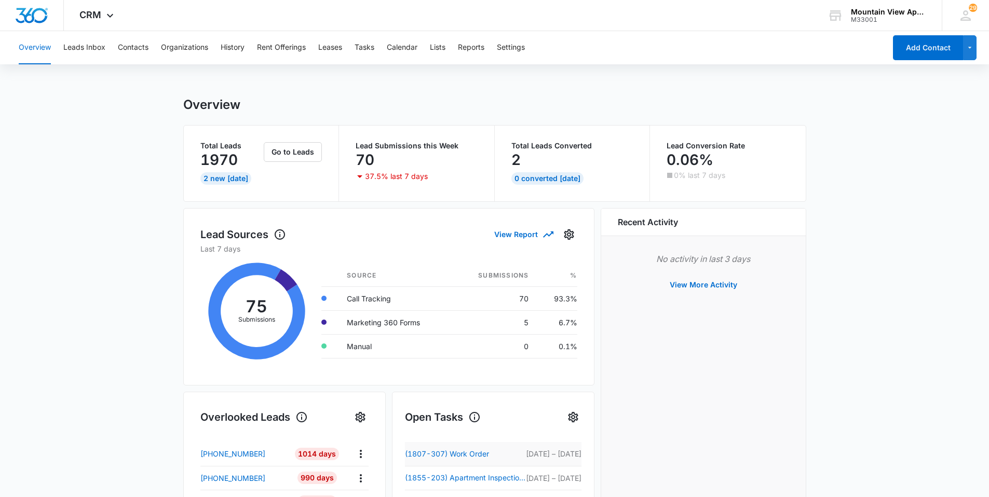
scroll to position [0, 0]
